Goal: Navigation & Orientation: Find specific page/section

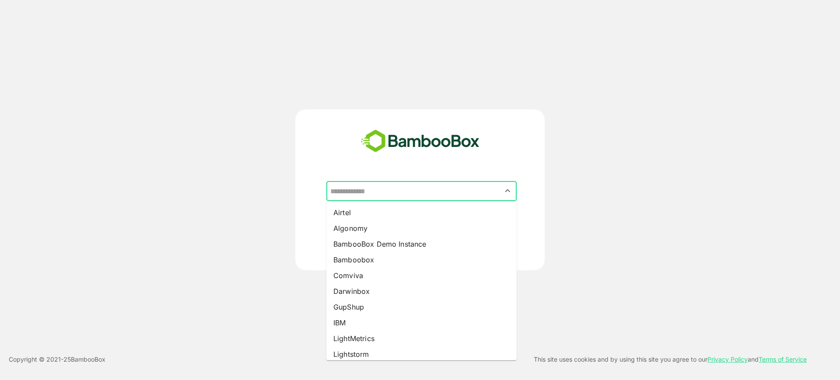
click at [402, 189] on input "text" at bounding box center [421, 191] width 187 height 17
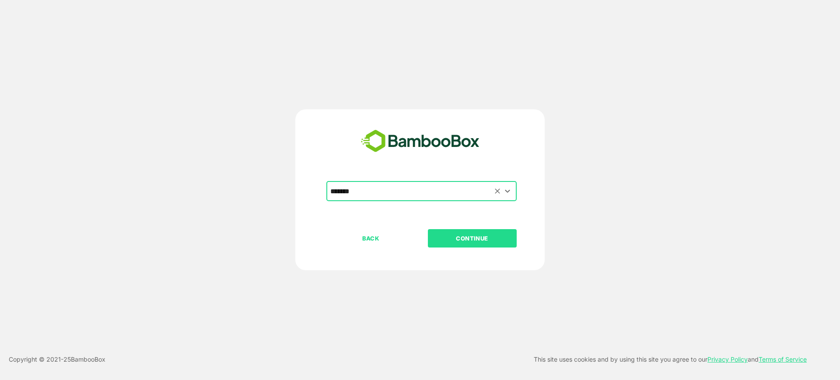
type input "*******"
click at [708, 356] on link "Privacy Policy" at bounding box center [728, 359] width 40 height 7
click at [481, 231] on button "CONTINUE" at bounding box center [472, 238] width 89 height 18
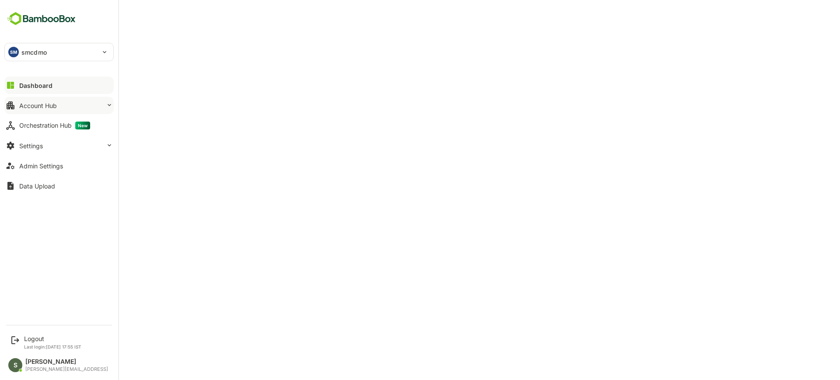
click at [60, 105] on button "Account Hub" at bounding box center [58, 106] width 109 height 18
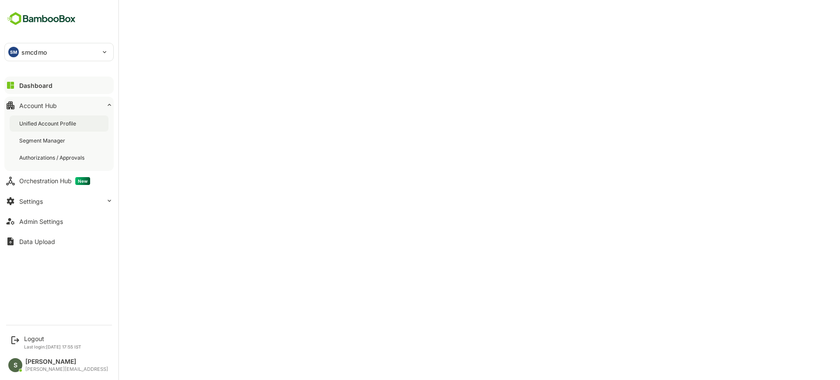
click at [67, 125] on div "Unified Account Profile" at bounding box center [48, 123] width 59 height 7
click at [83, 50] on div "SM smcdmo" at bounding box center [54, 52] width 98 height 18
click at [50, 95] on li "LM lmcdmo" at bounding box center [60, 97] width 109 height 19
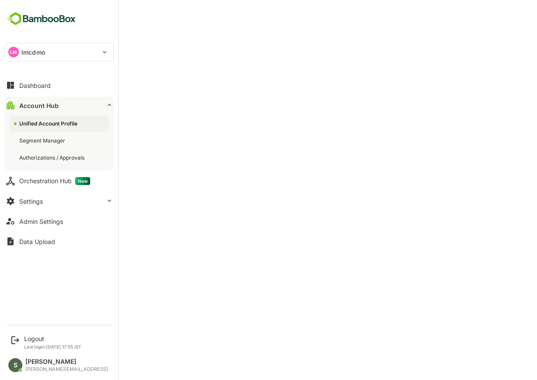
click at [60, 53] on div "LM lmcdmo" at bounding box center [54, 52] width 98 height 18
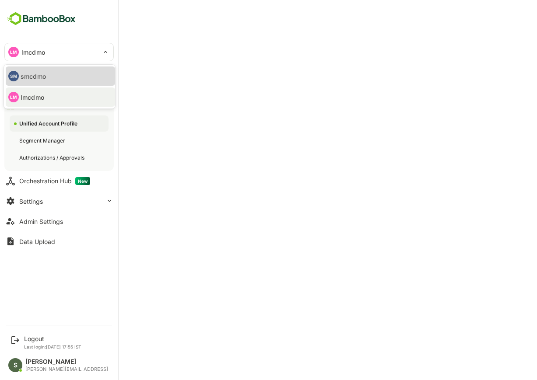
click at [50, 77] on li "SM smcdmo" at bounding box center [60, 76] width 109 height 19
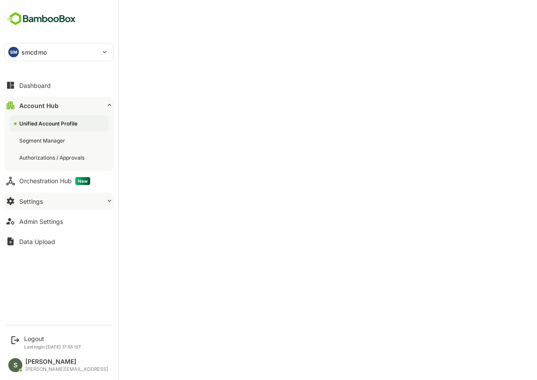
click at [56, 199] on button "Settings" at bounding box center [58, 202] width 109 height 18
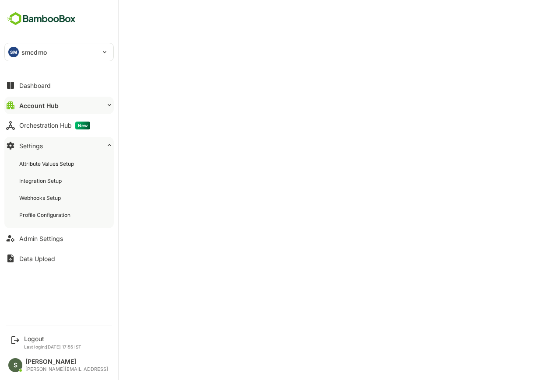
click at [56, 199] on div "Webhooks Setup" at bounding box center [40, 197] width 43 height 7
click at [62, 215] on div "Profile Configuration" at bounding box center [45, 214] width 53 height 7
click at [46, 105] on div "Account Hub" at bounding box center [38, 105] width 38 height 7
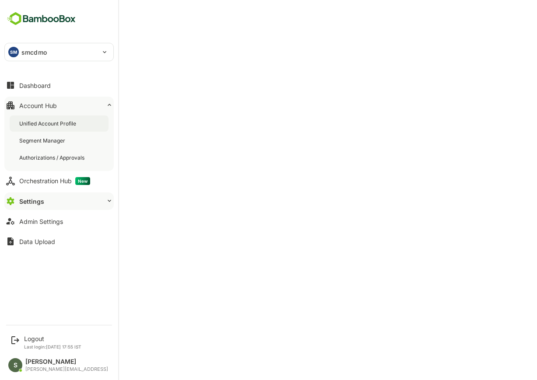
click at [60, 125] on div "Unified Account Profile" at bounding box center [48, 123] width 59 height 7
click at [56, 87] on button "Dashboard" at bounding box center [58, 86] width 109 height 18
